Goal: Information Seeking & Learning: Learn about a topic

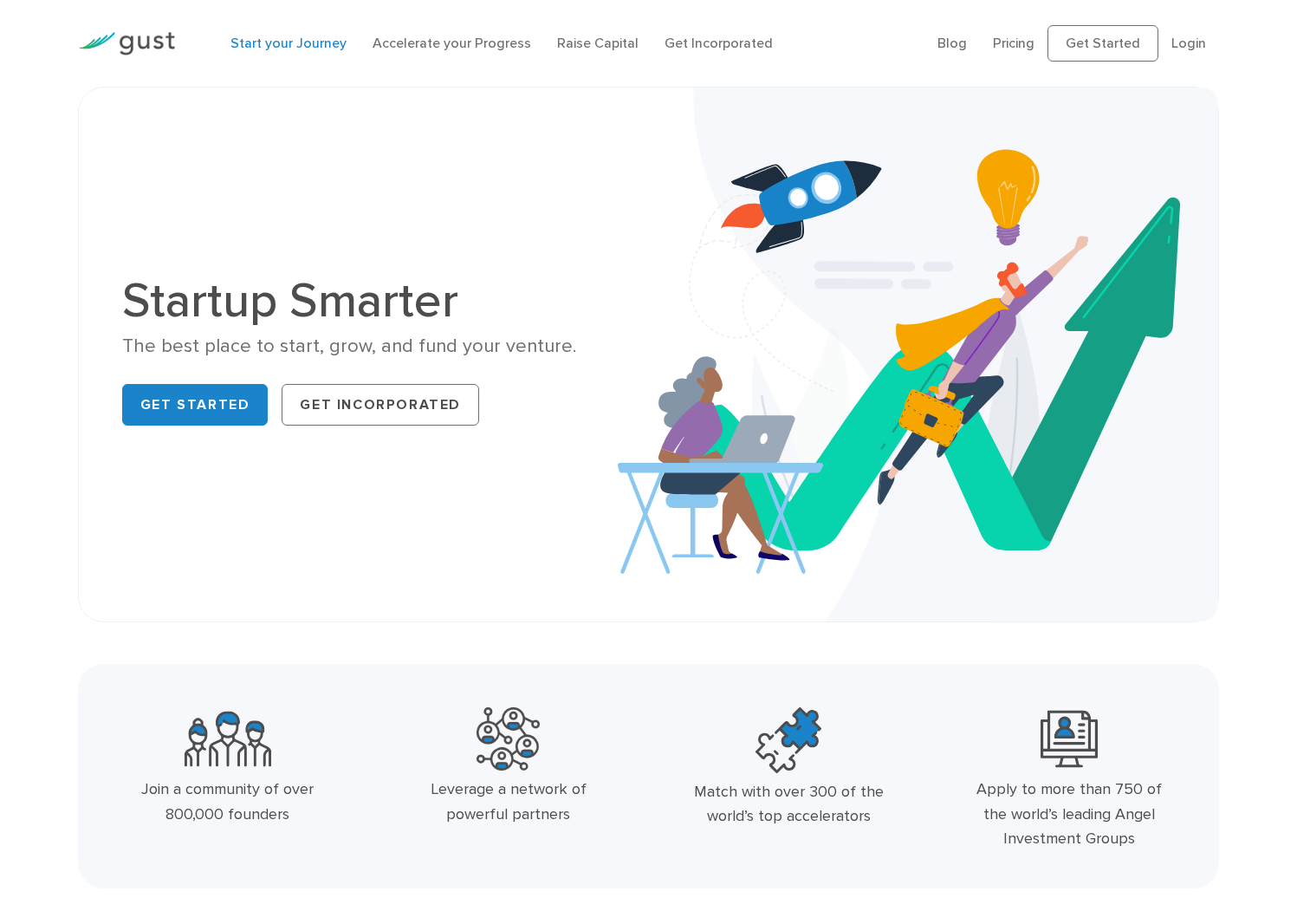
click at [296, 48] on link "Start your Journey" at bounding box center [289, 43] width 116 height 17
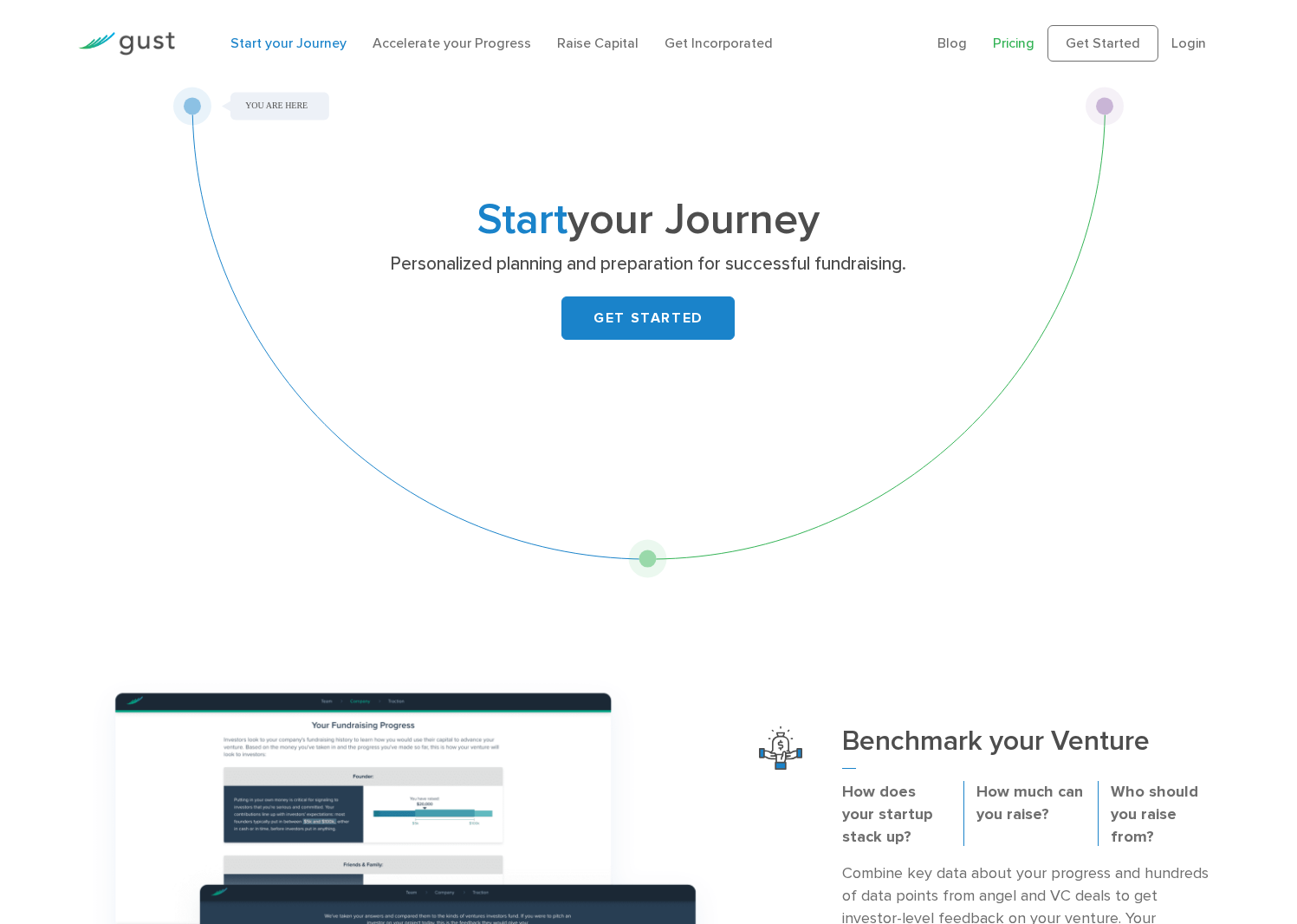
click at [1000, 51] on link "Pricing" at bounding box center [1014, 43] width 41 height 17
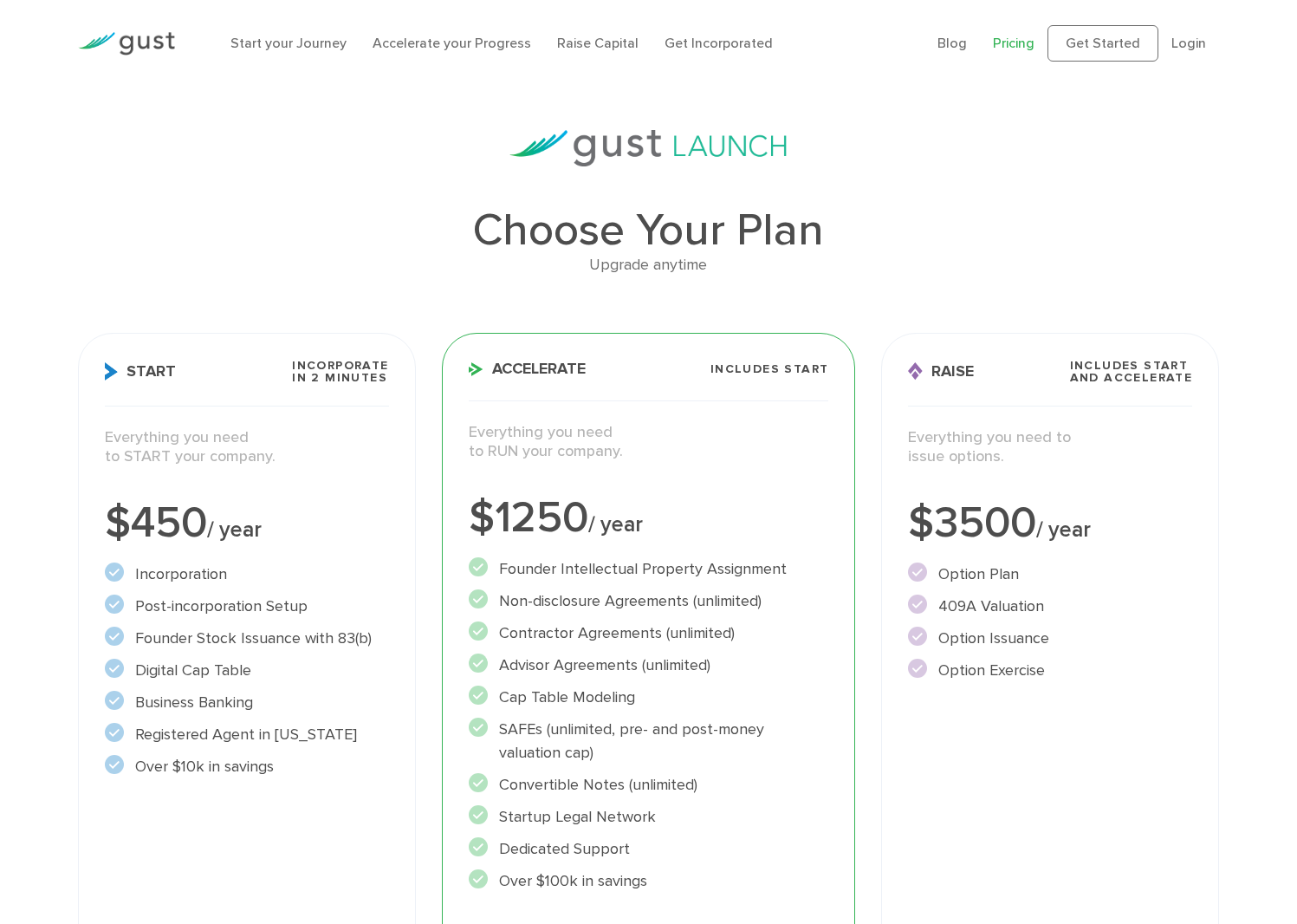
click at [168, 42] on img at bounding box center [126, 44] width 97 height 24
